Goal: Use online tool/utility: Utilize a website feature to perform a specific function

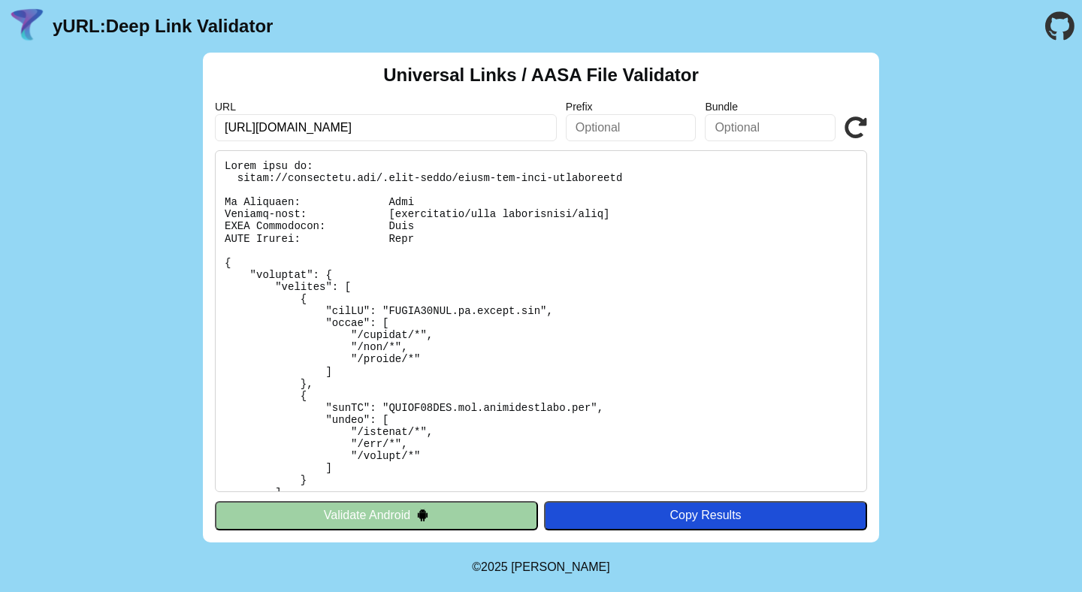
click at [460, 198] on pre at bounding box center [541, 321] width 652 height 342
drag, startPoint x: 492, startPoint y: 180, endPoint x: 520, endPoint y: 179, distance: 27.8
click at [502, 180] on pre at bounding box center [541, 321] width 652 height 342
click at [548, 178] on pre at bounding box center [541, 321] width 652 height 342
click at [572, 180] on pre at bounding box center [541, 321] width 652 height 342
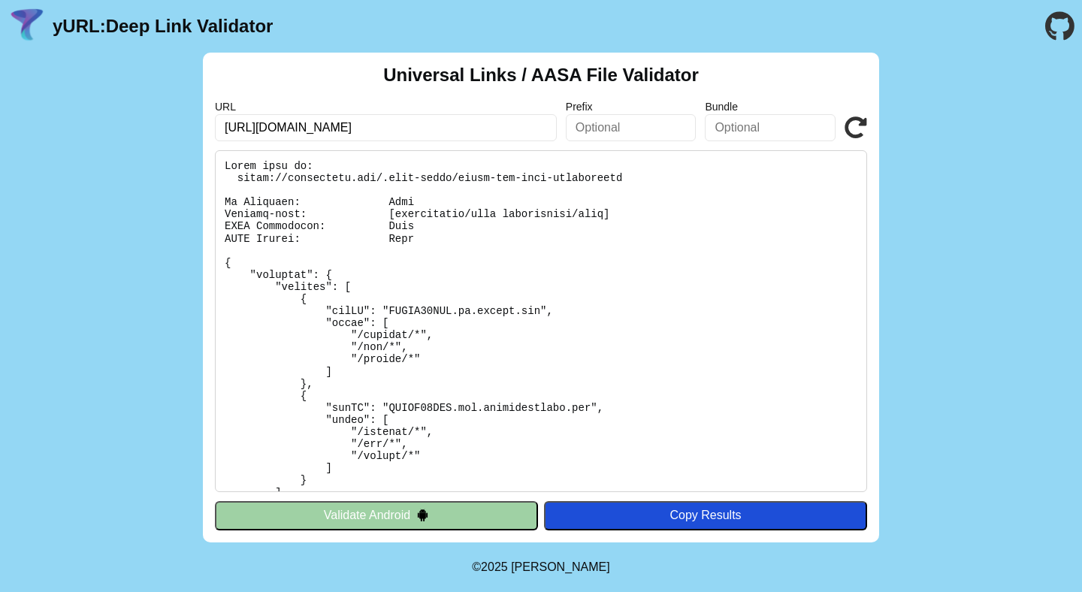
click at [586, 180] on pre at bounding box center [541, 321] width 652 height 342
click at [596, 181] on pre at bounding box center [541, 321] width 652 height 342
